Goal: Navigation & Orientation: Find specific page/section

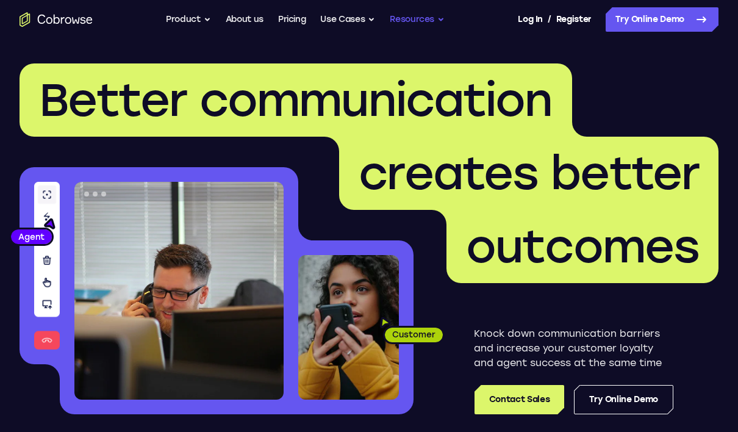
click at [418, 21] on button "Resources" at bounding box center [417, 19] width 55 height 24
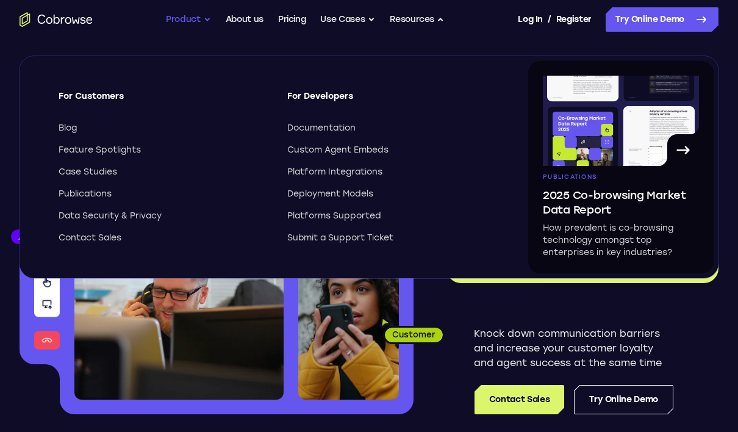
click at [197, 18] on button "Product" at bounding box center [188, 19] width 45 height 24
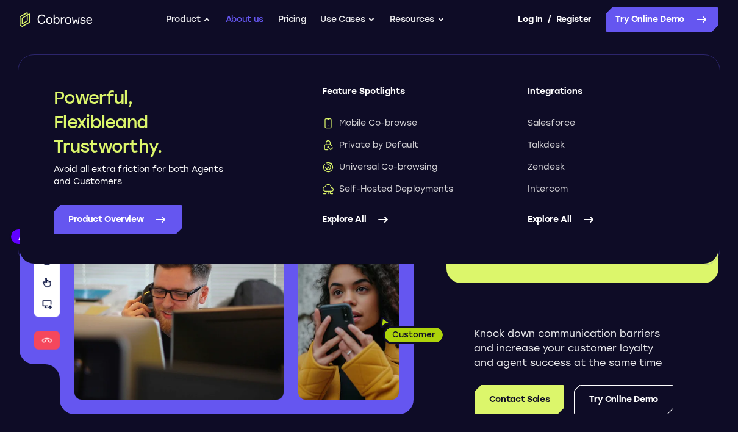
click at [237, 23] on link "About us" at bounding box center [245, 19] width 38 height 24
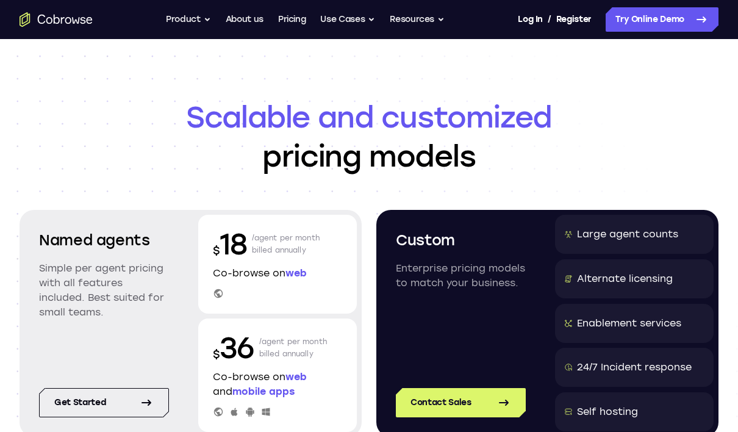
click at [351, 22] on button "Use Cases" at bounding box center [347, 19] width 55 height 24
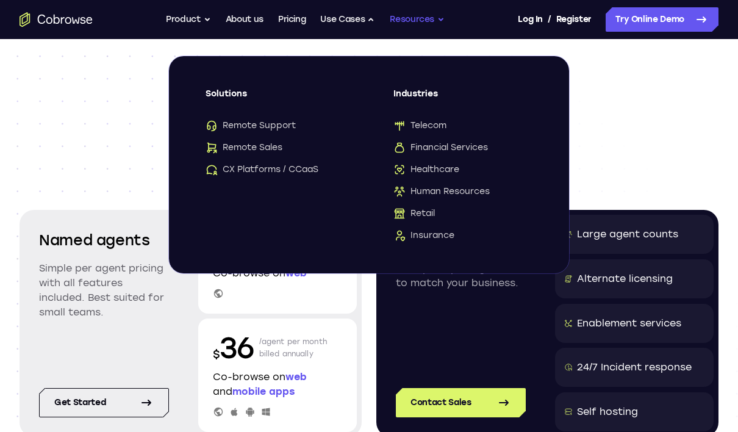
click at [420, 18] on button "Resources" at bounding box center [417, 19] width 55 height 24
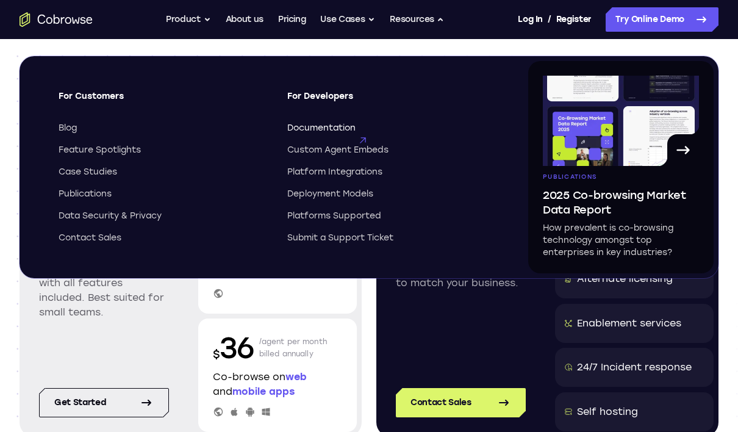
click at [325, 129] on span "Documentation" at bounding box center [321, 128] width 68 height 12
